Goal: Information Seeking & Learning: Check status

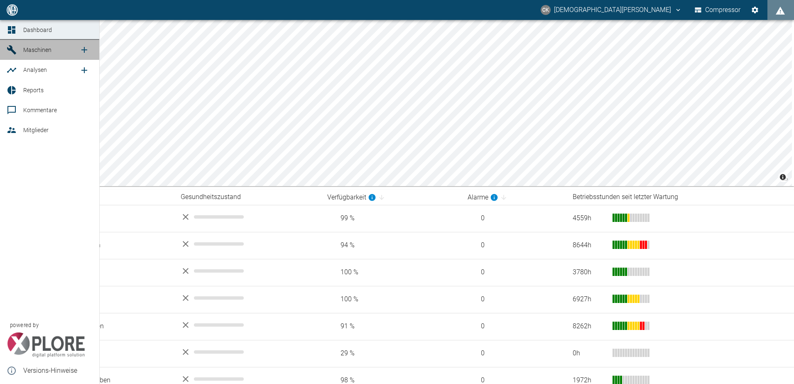
click at [8, 45] on icon at bounding box center [12, 50] width 10 height 10
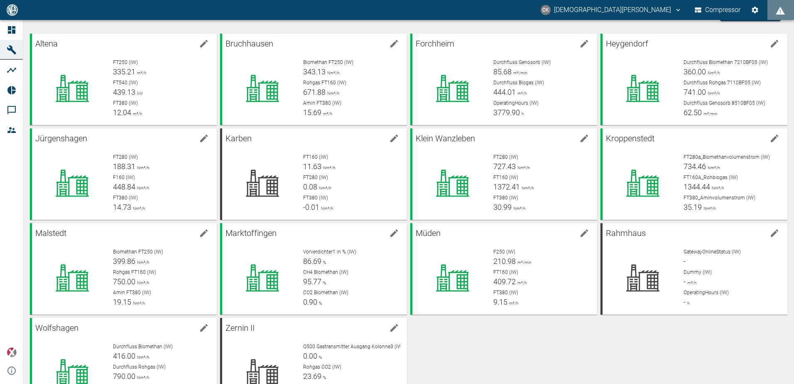
scroll to position [42, 0]
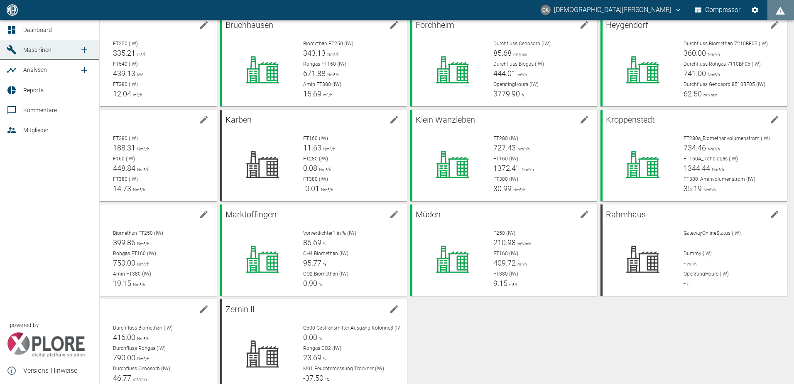
click at [7, 29] on icon at bounding box center [12, 30] width 10 height 10
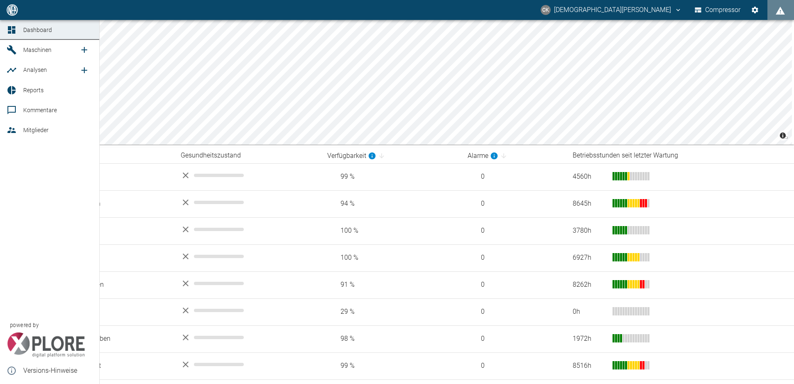
click at [14, 51] on icon at bounding box center [11, 49] width 9 height 9
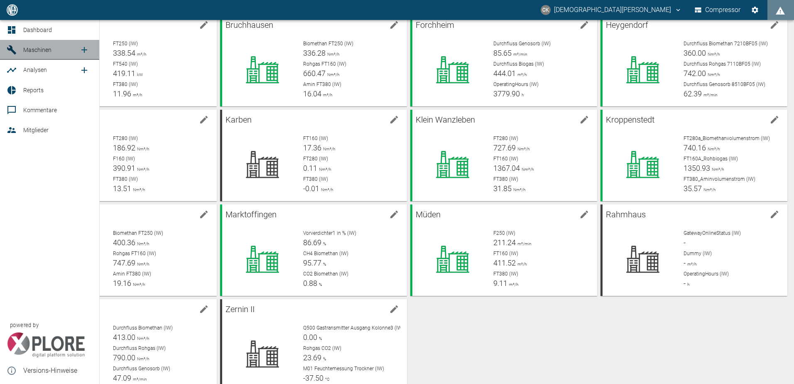
click at [9, 44] on link "Maschinen" at bounding box center [49, 50] width 99 height 20
click at [13, 28] on icon at bounding box center [11, 29] width 7 height 7
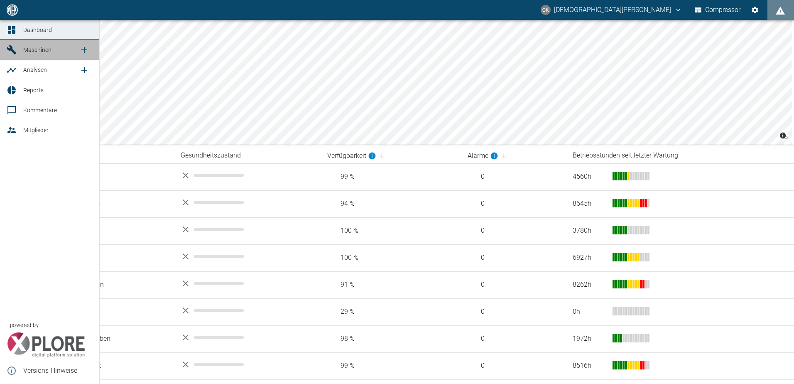
click at [7, 53] on icon at bounding box center [12, 50] width 10 height 10
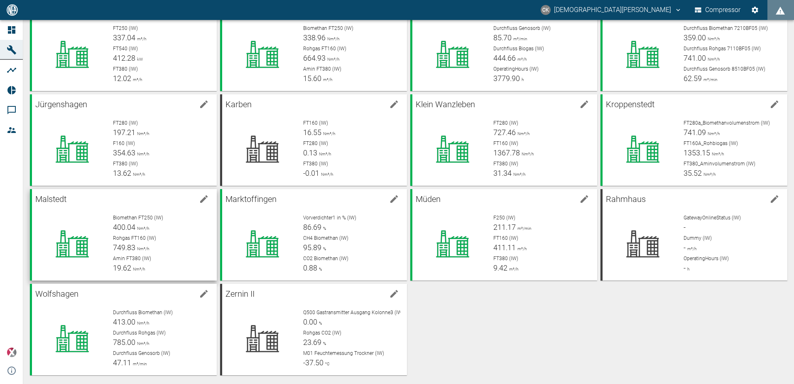
scroll to position [61, 0]
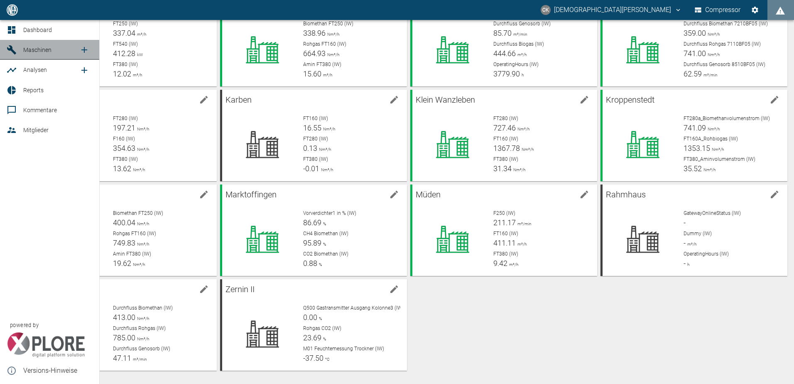
click at [21, 53] on link "Maschinen" at bounding box center [49, 50] width 99 height 20
click at [8, 49] on icon at bounding box center [11, 49] width 9 height 9
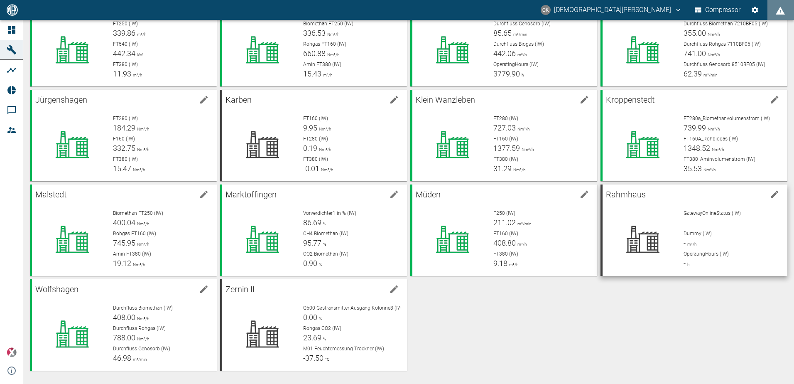
click at [643, 205] on div at bounding box center [640, 236] width 74 height 66
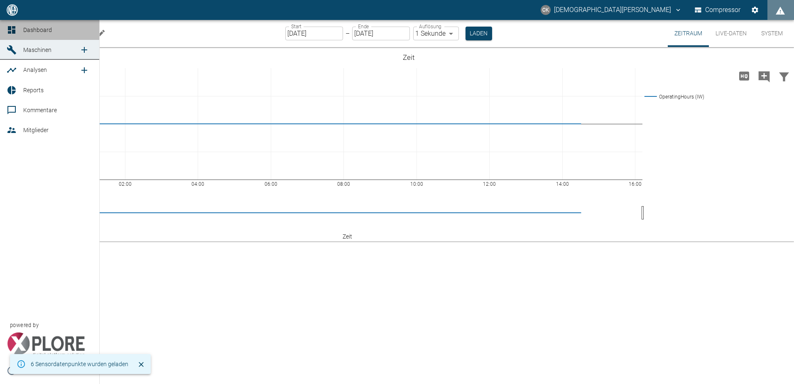
click at [19, 27] on link "Dashboard" at bounding box center [49, 30] width 99 height 20
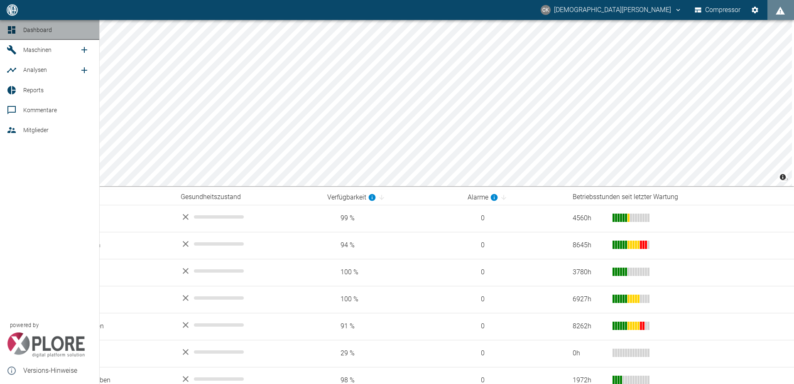
click at [41, 27] on span "Dashboard" at bounding box center [37, 30] width 29 height 7
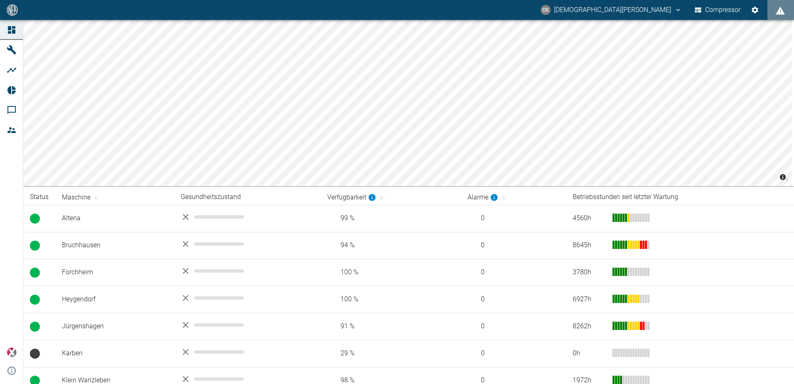
click at [7, 9] on img at bounding box center [12, 9] width 13 height 11
click at [15, 15] on img at bounding box center [12, 9] width 13 height 11
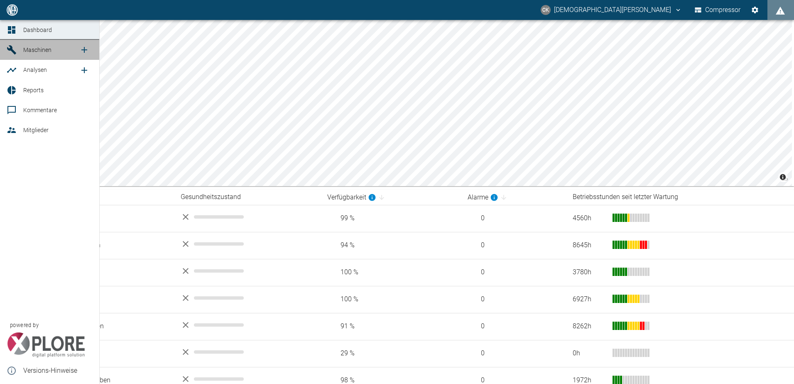
click at [17, 51] on div at bounding box center [13, 50] width 12 height 10
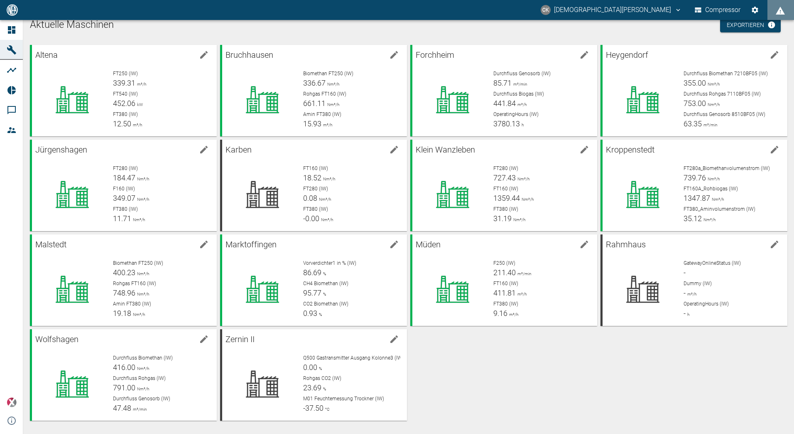
scroll to position [12, 0]
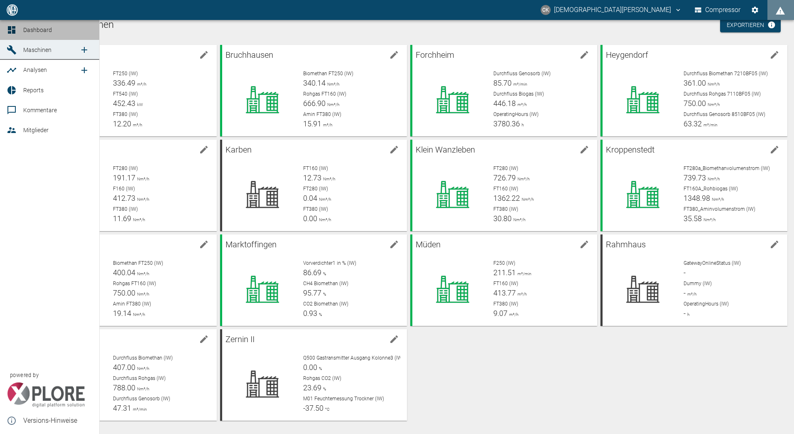
click at [30, 34] on span "Dashboard" at bounding box center [57, 30] width 69 height 10
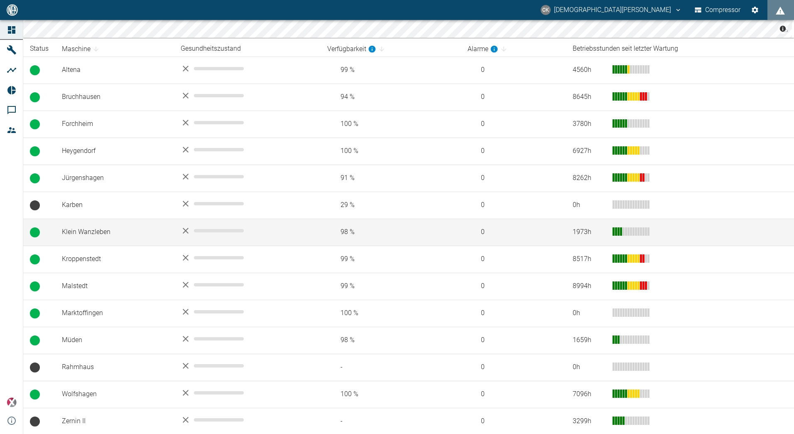
scroll to position [150, 0]
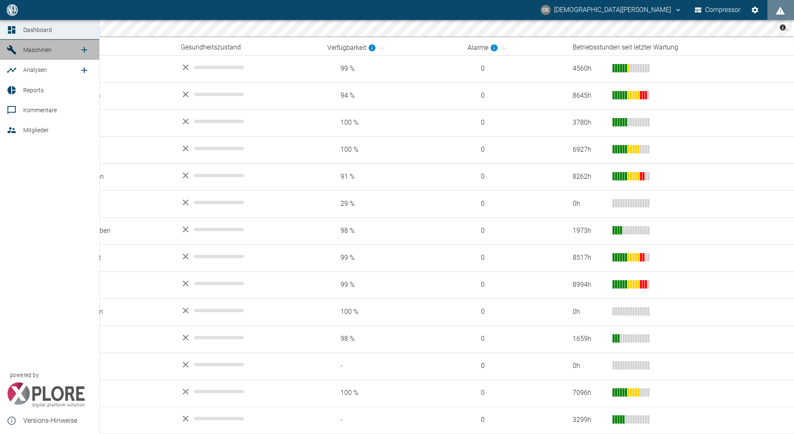
click at [12, 52] on icon at bounding box center [12, 50] width 10 height 10
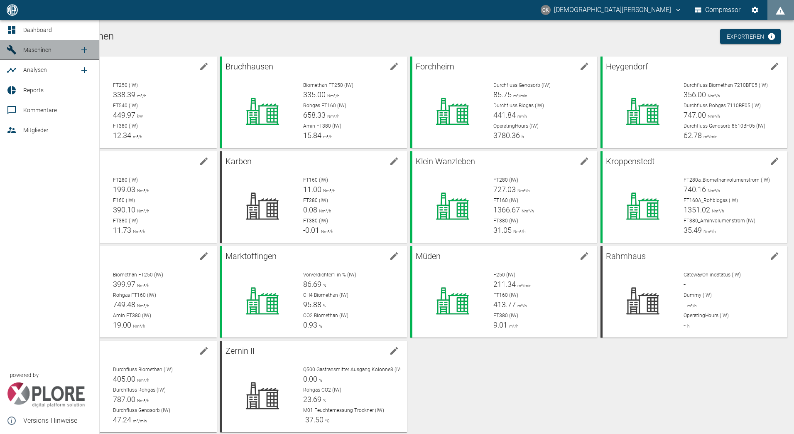
click at [14, 51] on icon at bounding box center [11, 49] width 9 height 9
click at [23, 27] on link "Dashboard" at bounding box center [49, 30] width 99 height 20
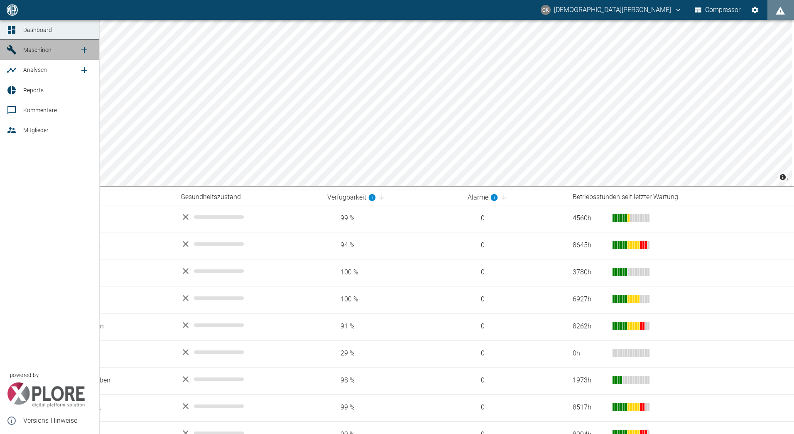
click at [9, 49] on icon at bounding box center [11, 49] width 9 height 9
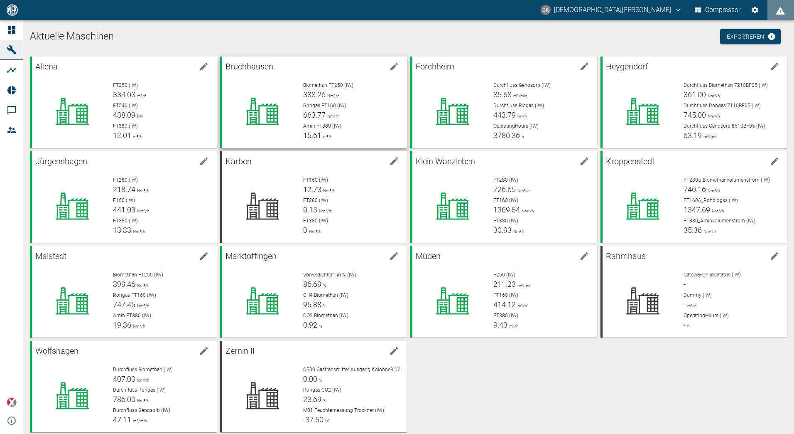
click at [303, 106] on span "Rohgas FT160 (IW)" at bounding box center [324, 106] width 43 height 6
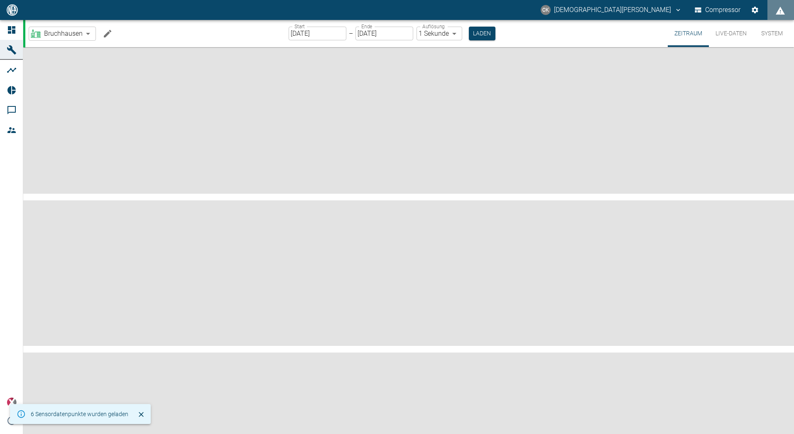
click at [106, 32] on icon "Machine bearbeiten" at bounding box center [108, 34] width 10 height 10
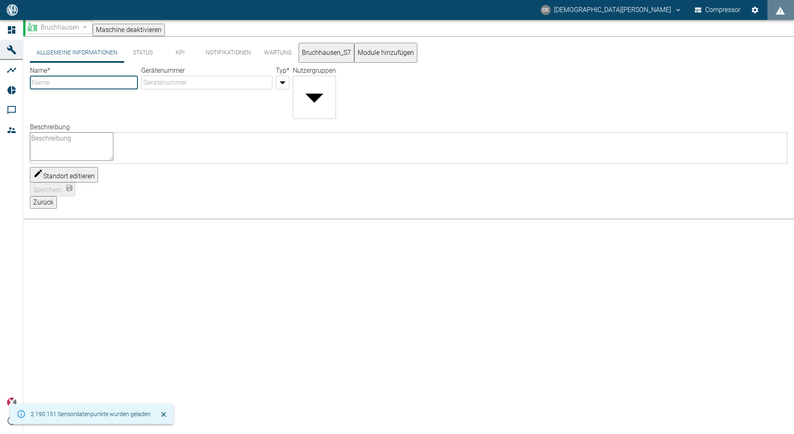
type input "Bruchhausen"
type input "Factory"
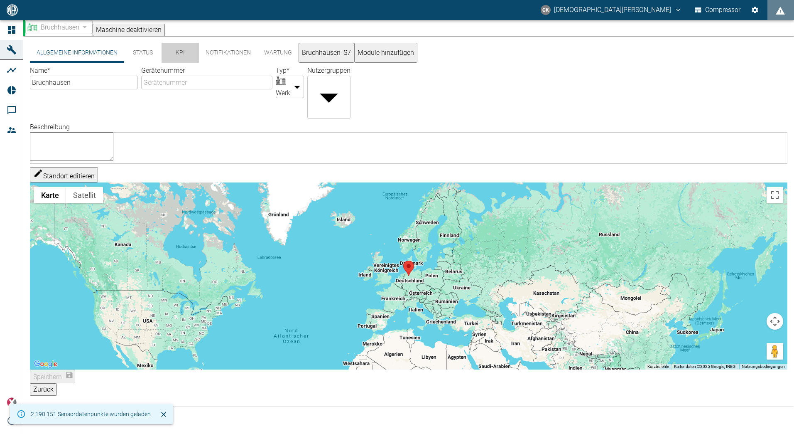
click at [180, 57] on button "KPI" at bounding box center [180, 53] width 37 height 20
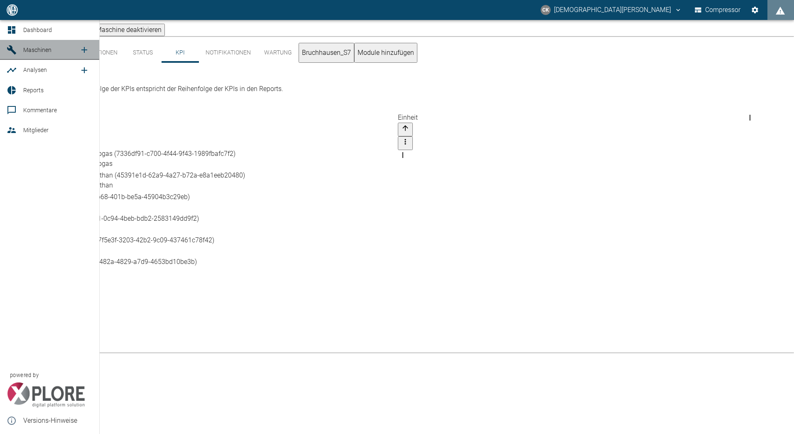
click at [10, 44] on link "Maschinen" at bounding box center [49, 50] width 99 height 20
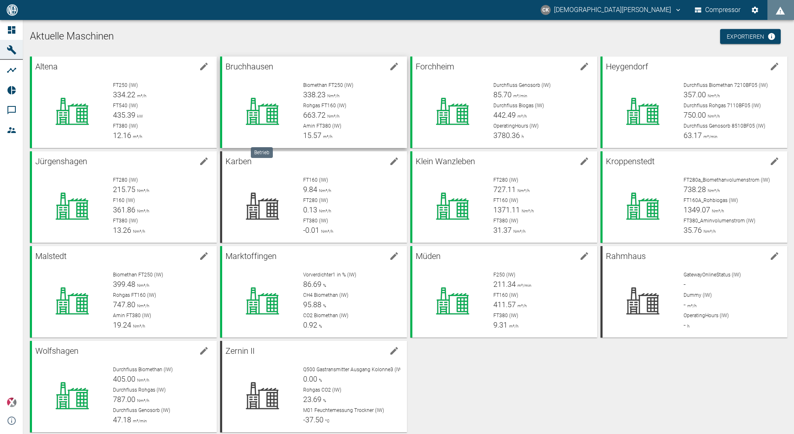
click at [233, 88] on div at bounding box center [263, 111] width 68 height 60
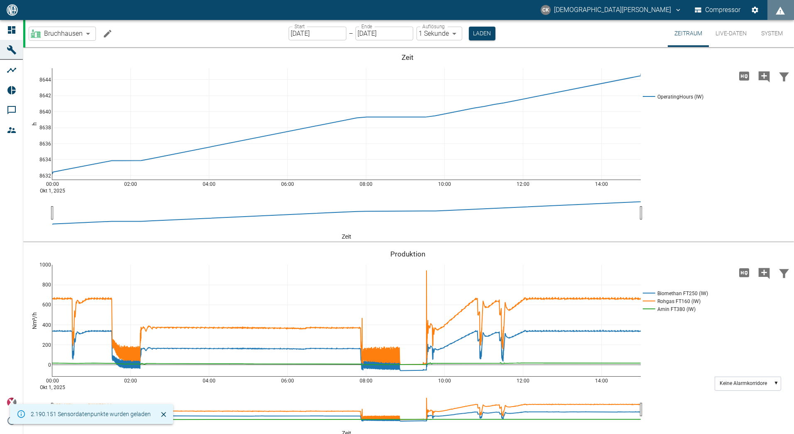
click at [731, 31] on button "Live-Daten" at bounding box center [731, 33] width 44 height 27
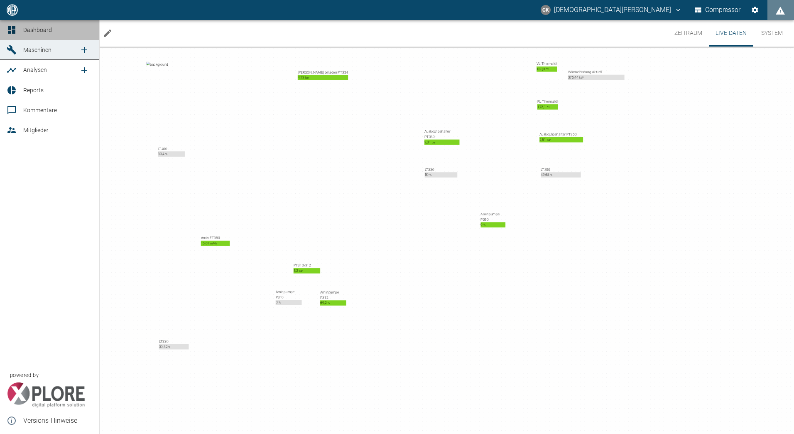
click at [10, 29] on icon at bounding box center [11, 29] width 7 height 7
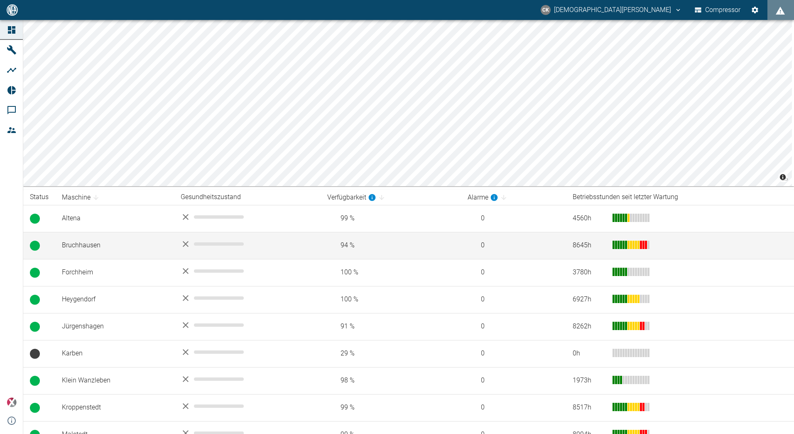
click at [81, 243] on td "Bruchhausen" at bounding box center [114, 245] width 119 height 27
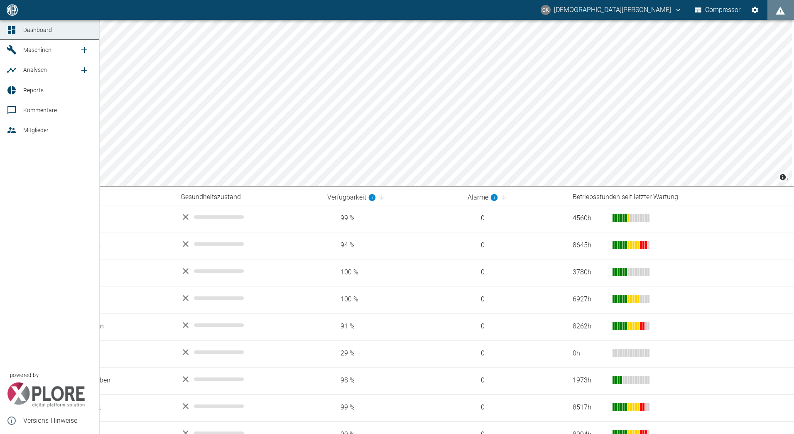
click at [14, 34] on icon at bounding box center [12, 30] width 10 height 10
click at [8, 49] on icon at bounding box center [11, 49] width 9 height 9
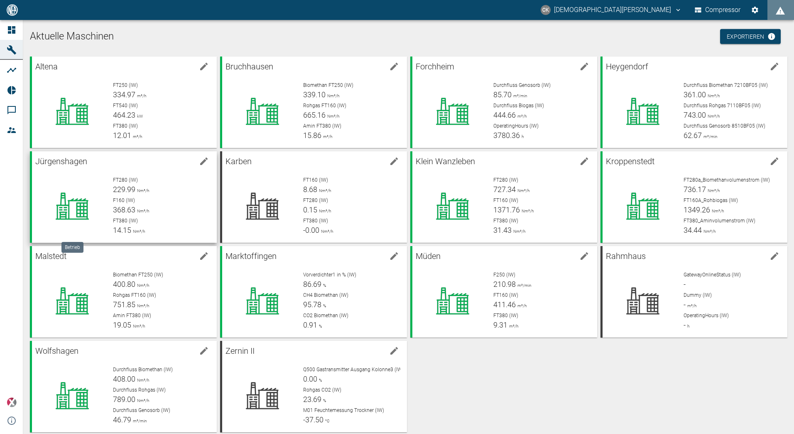
click at [83, 198] on icon at bounding box center [72, 205] width 54 height 33
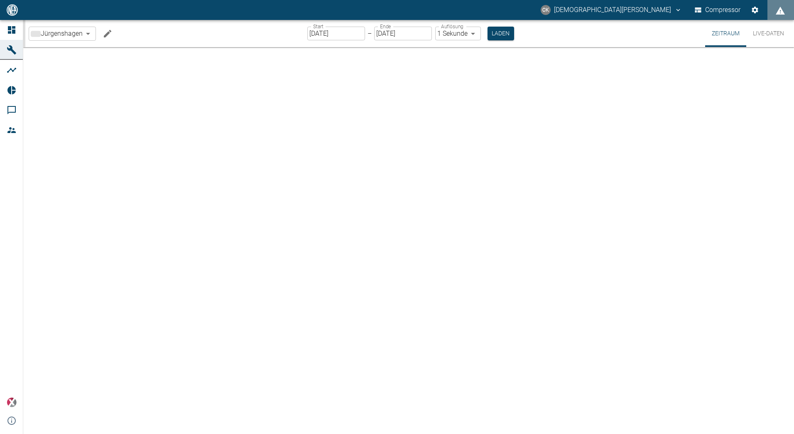
type input "2min"
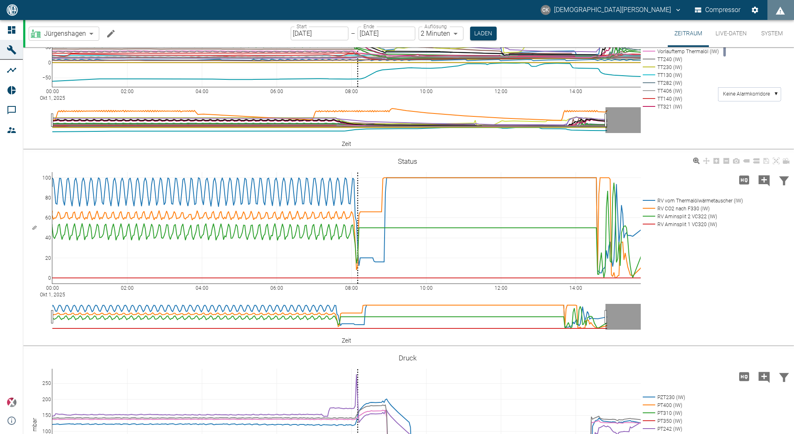
scroll to position [208, 0]
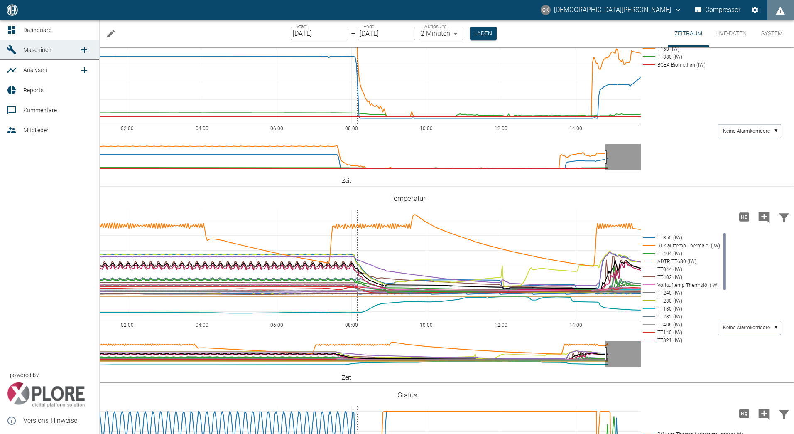
click at [22, 32] on link "Dashboard" at bounding box center [49, 30] width 99 height 20
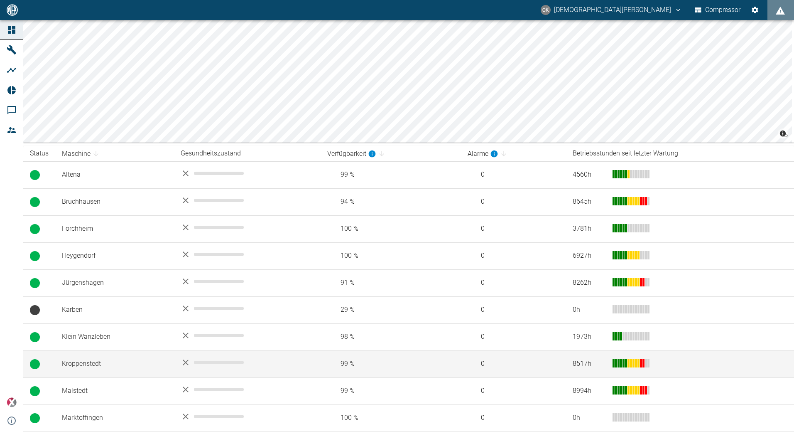
scroll to position [125, 0]
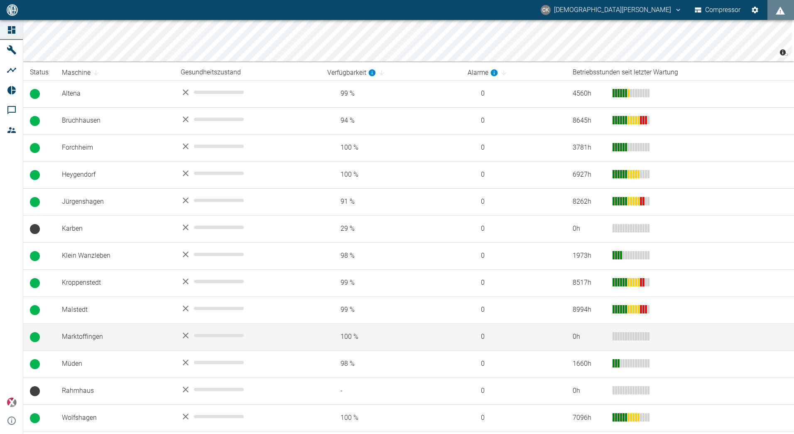
click at [68, 338] on td "Marktoffingen" at bounding box center [114, 336] width 119 height 27
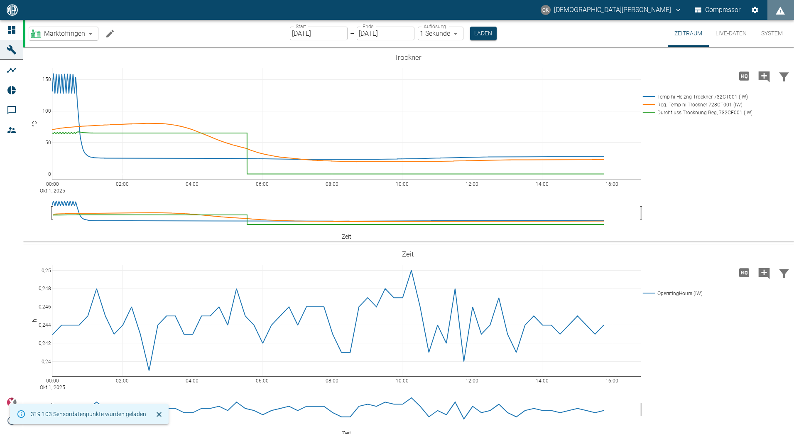
click at [296, 30] on label "Start" at bounding box center [301, 26] width 10 height 7
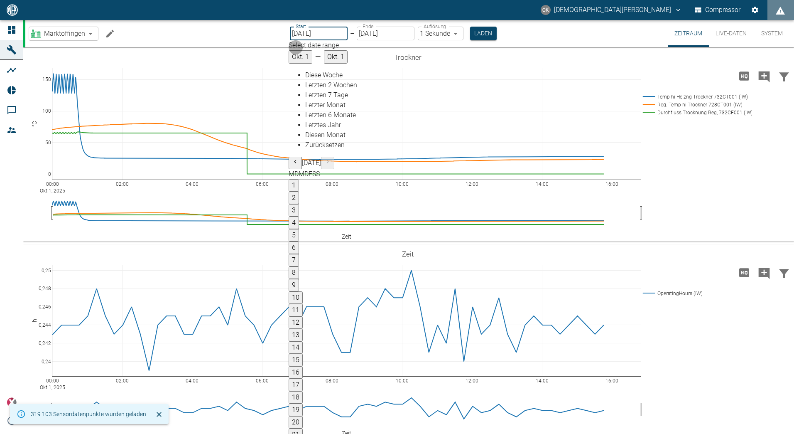
click at [299, 179] on button "1" at bounding box center [294, 185] width 10 height 12
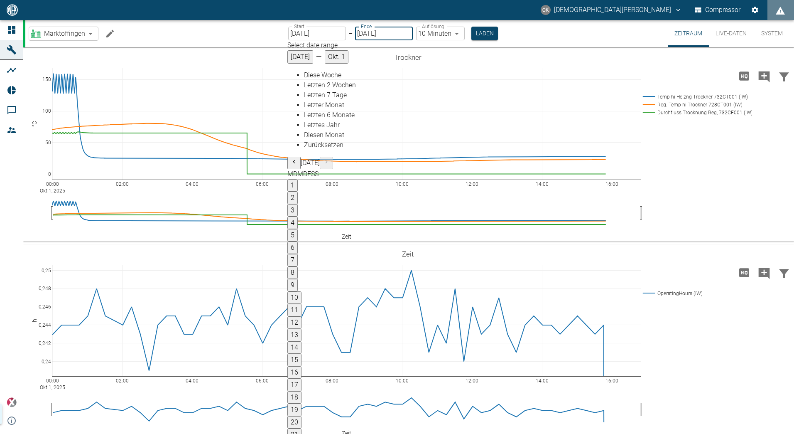
type input "[DATE]"
type input "10min"
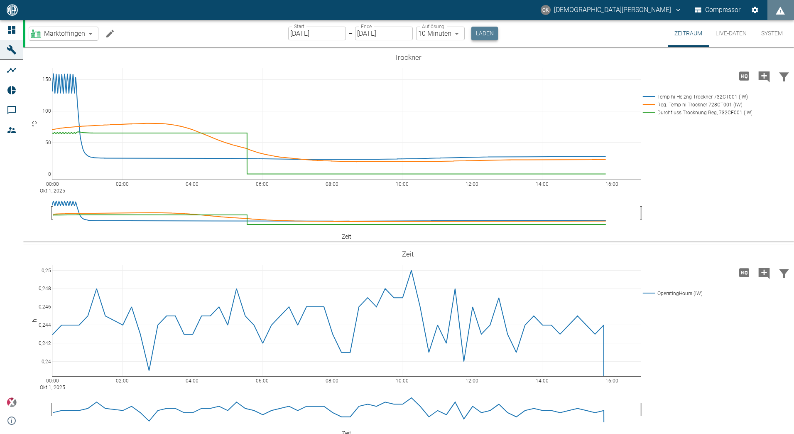
click at [481, 31] on button "Laden" at bounding box center [485, 34] width 27 height 14
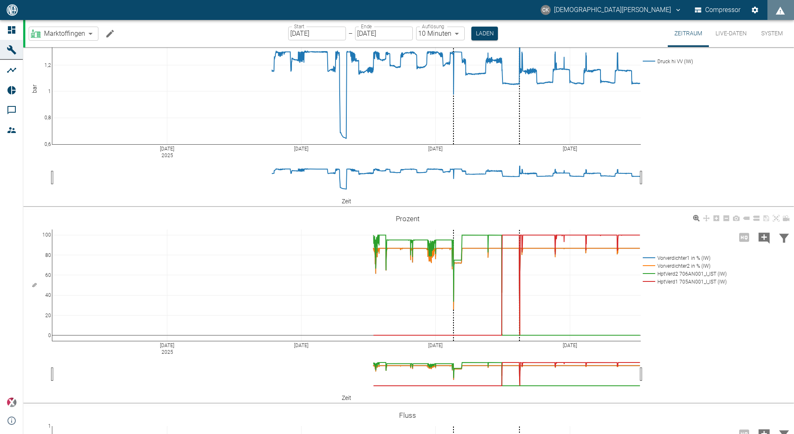
scroll to position [367, 0]
